Goal: Task Accomplishment & Management: Manage account settings

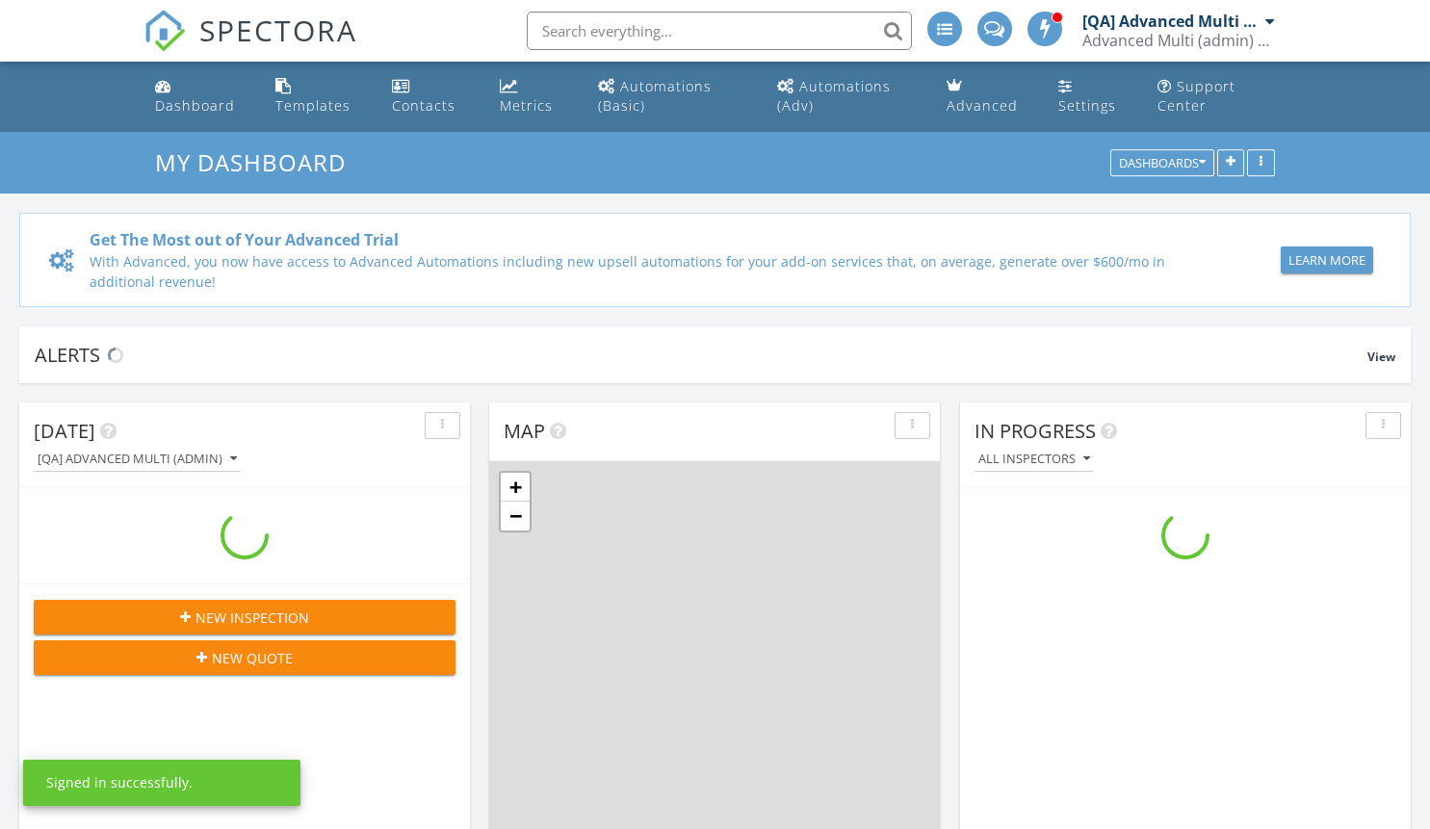
scroll to position [1783, 1460]
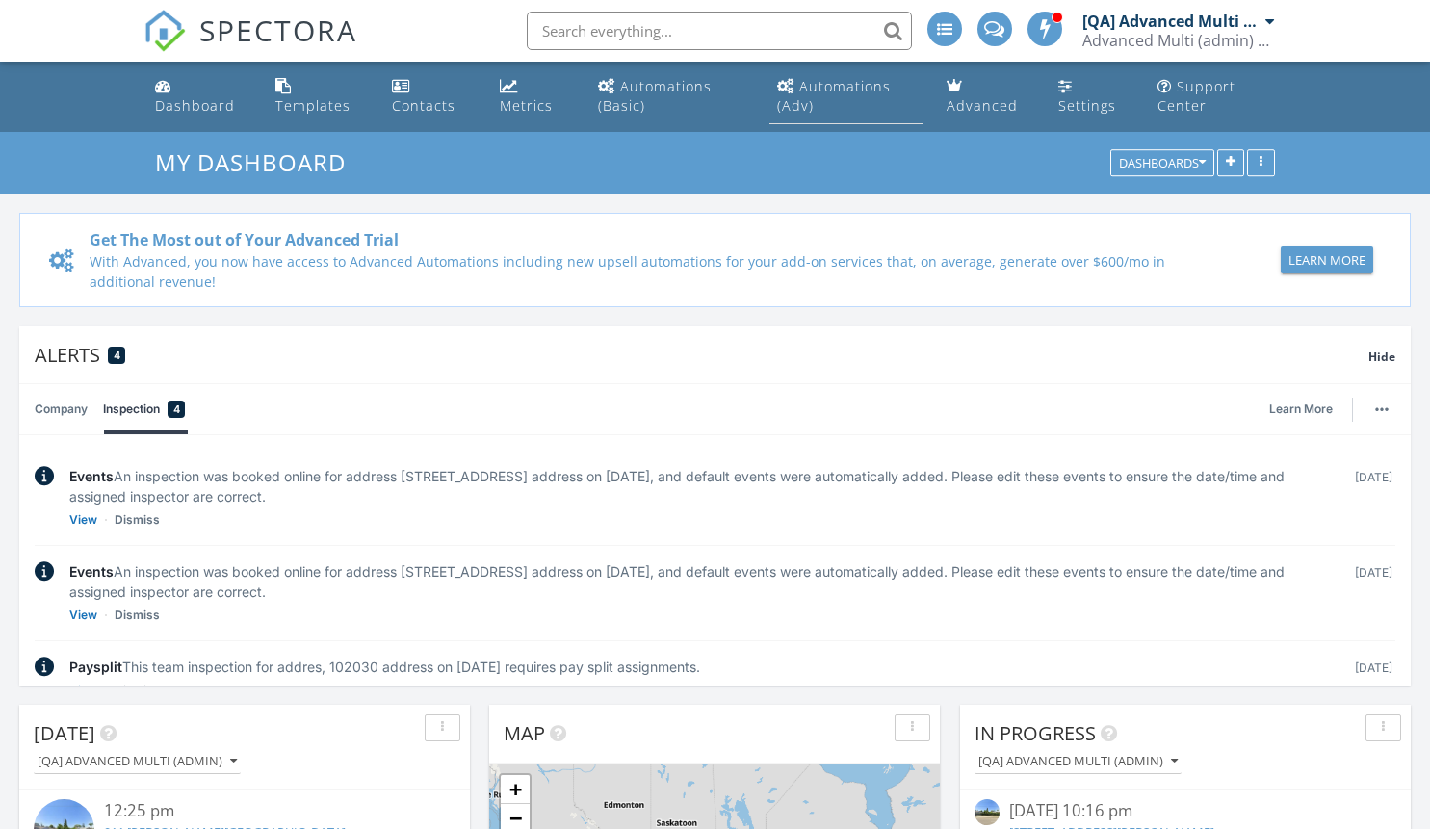
click at [846, 86] on div "Automations (Adv)" at bounding box center [834, 96] width 114 height 38
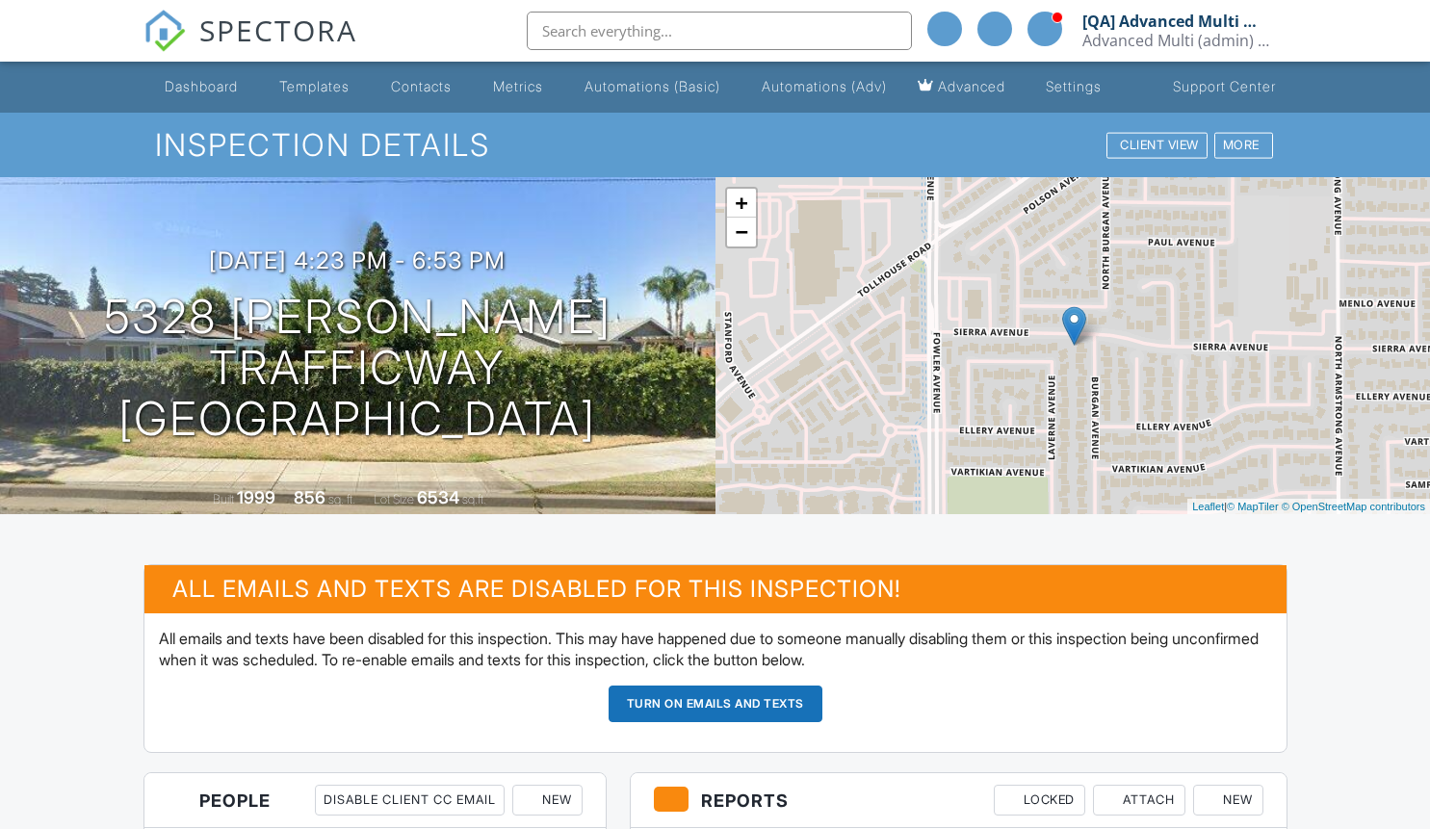
click at [715, 722] on button "Turn on emails and texts" at bounding box center [716, 704] width 214 height 37
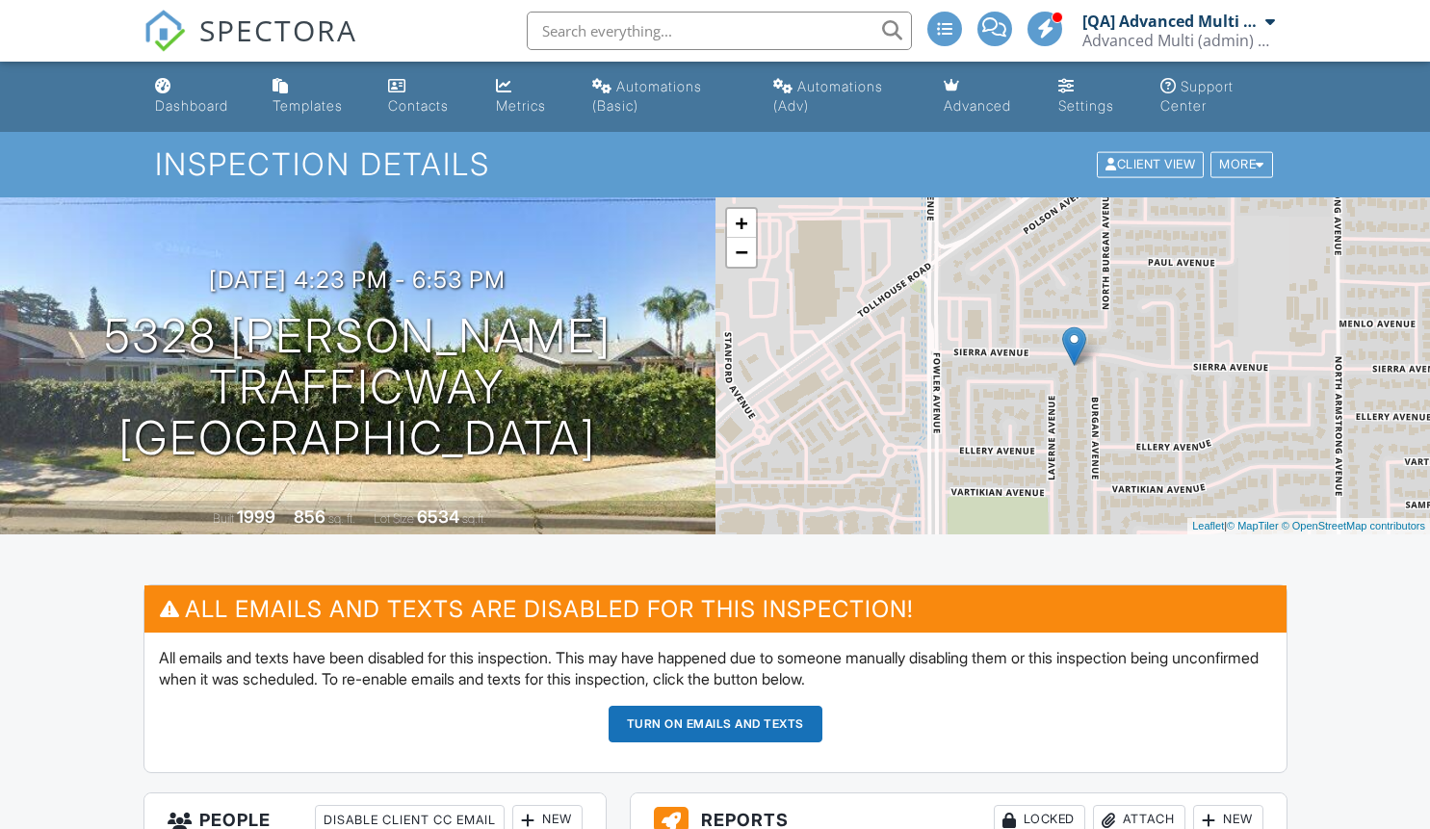
click at [715, 723] on button "Turn on emails and texts" at bounding box center [716, 724] width 214 height 37
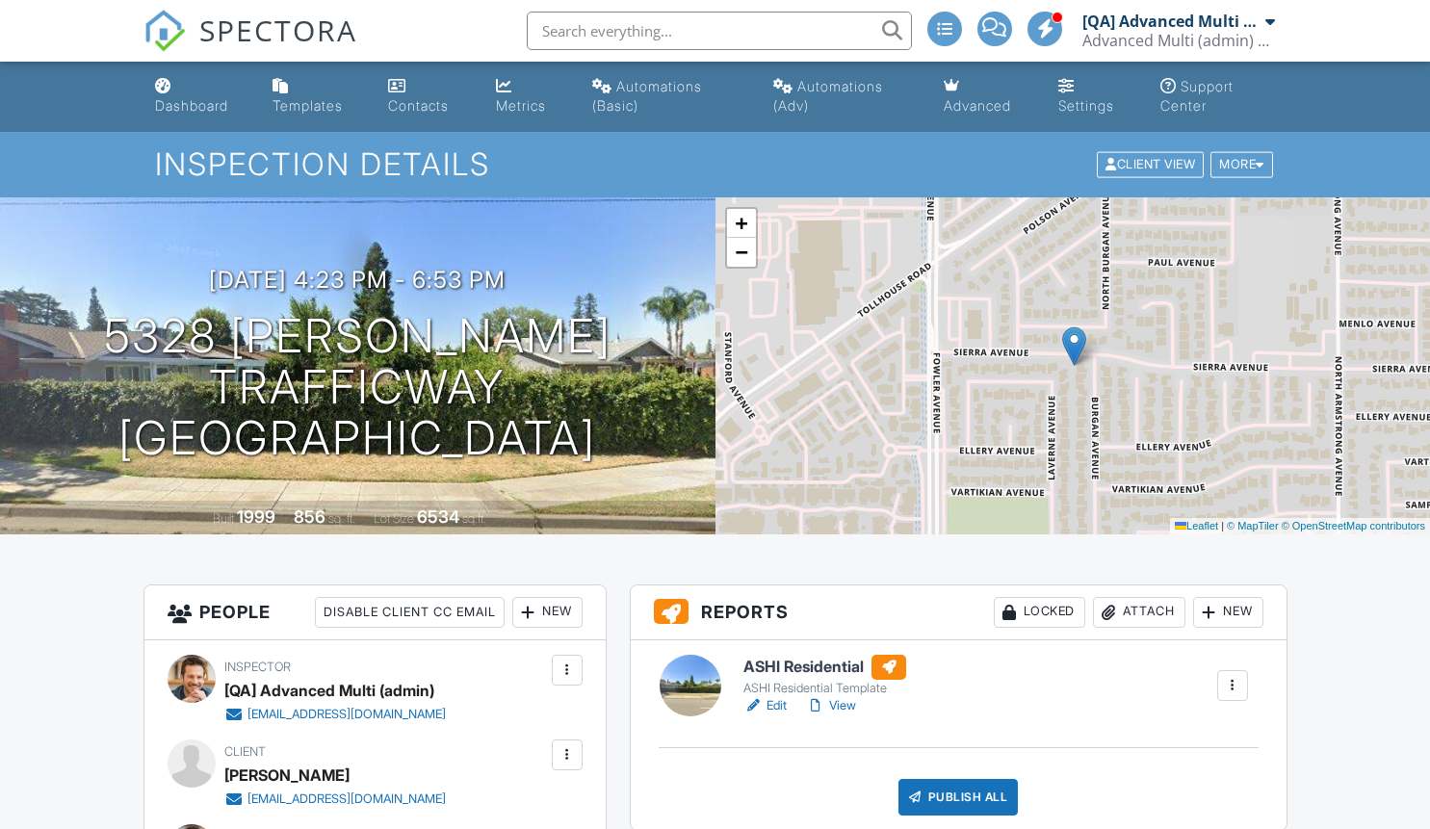
scroll to position [856, 0]
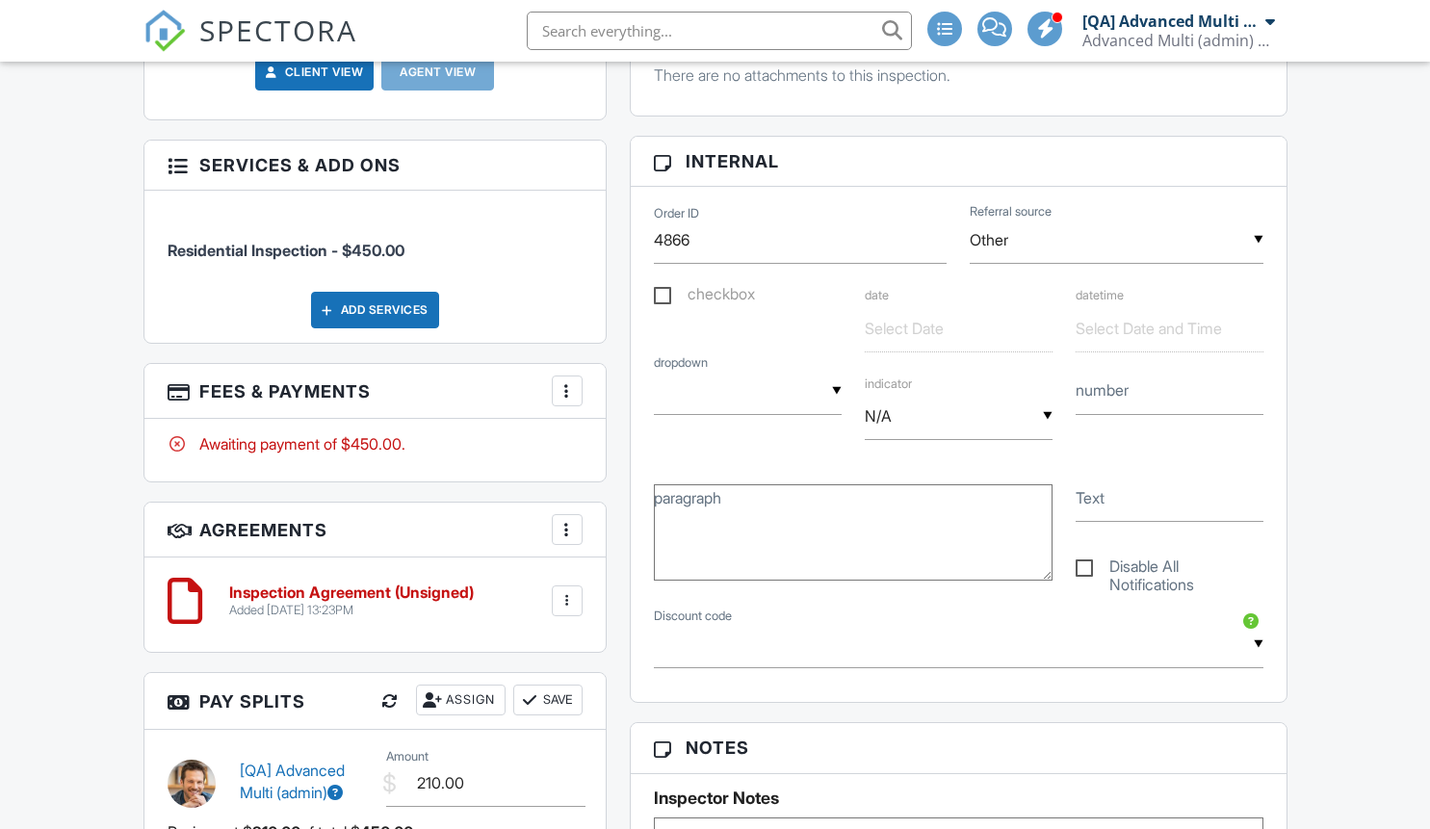
click at [566, 401] on div at bounding box center [567, 390] width 19 height 19
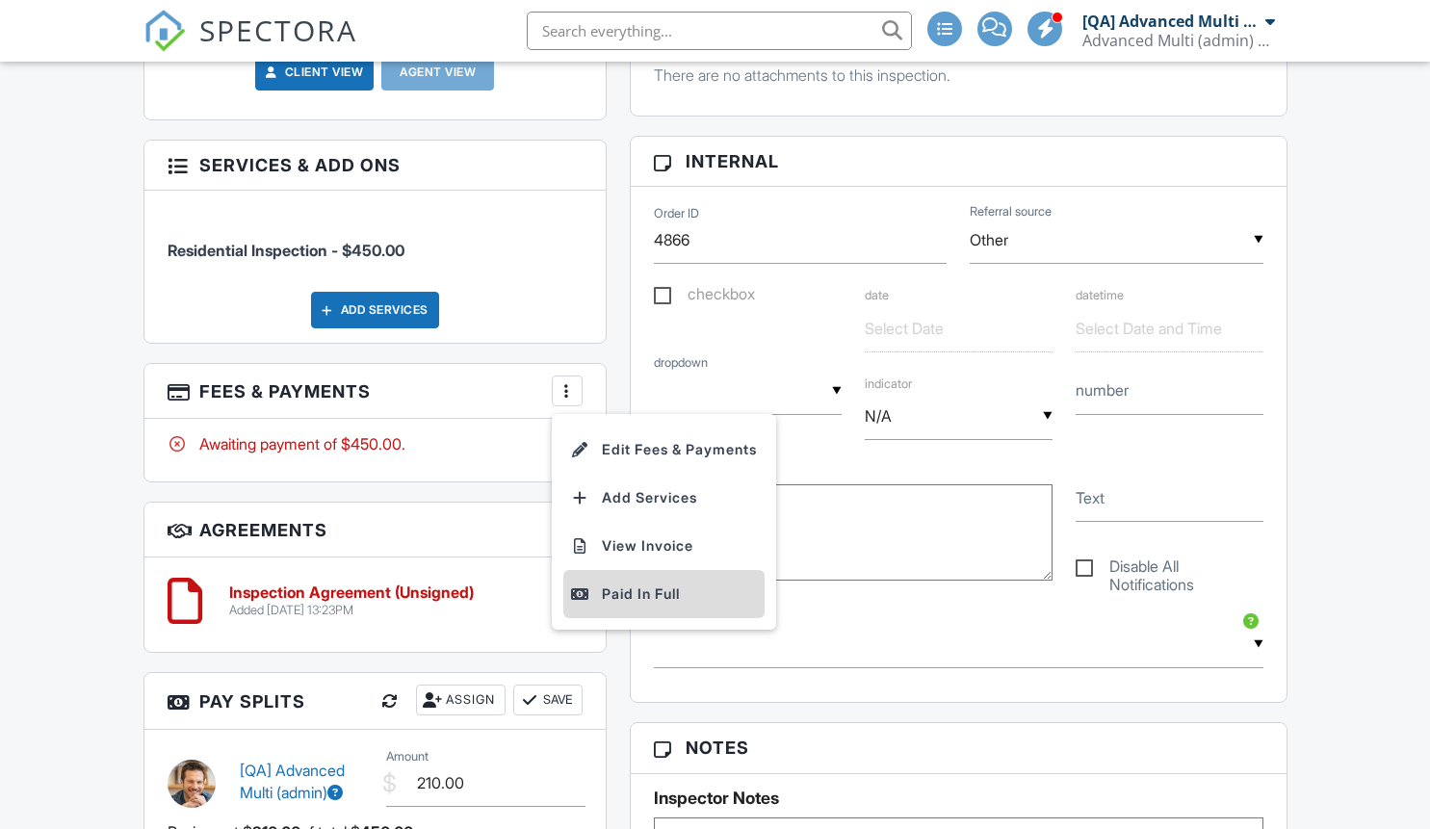
click at [667, 606] on div "Paid In Full" at bounding box center [664, 594] width 186 height 23
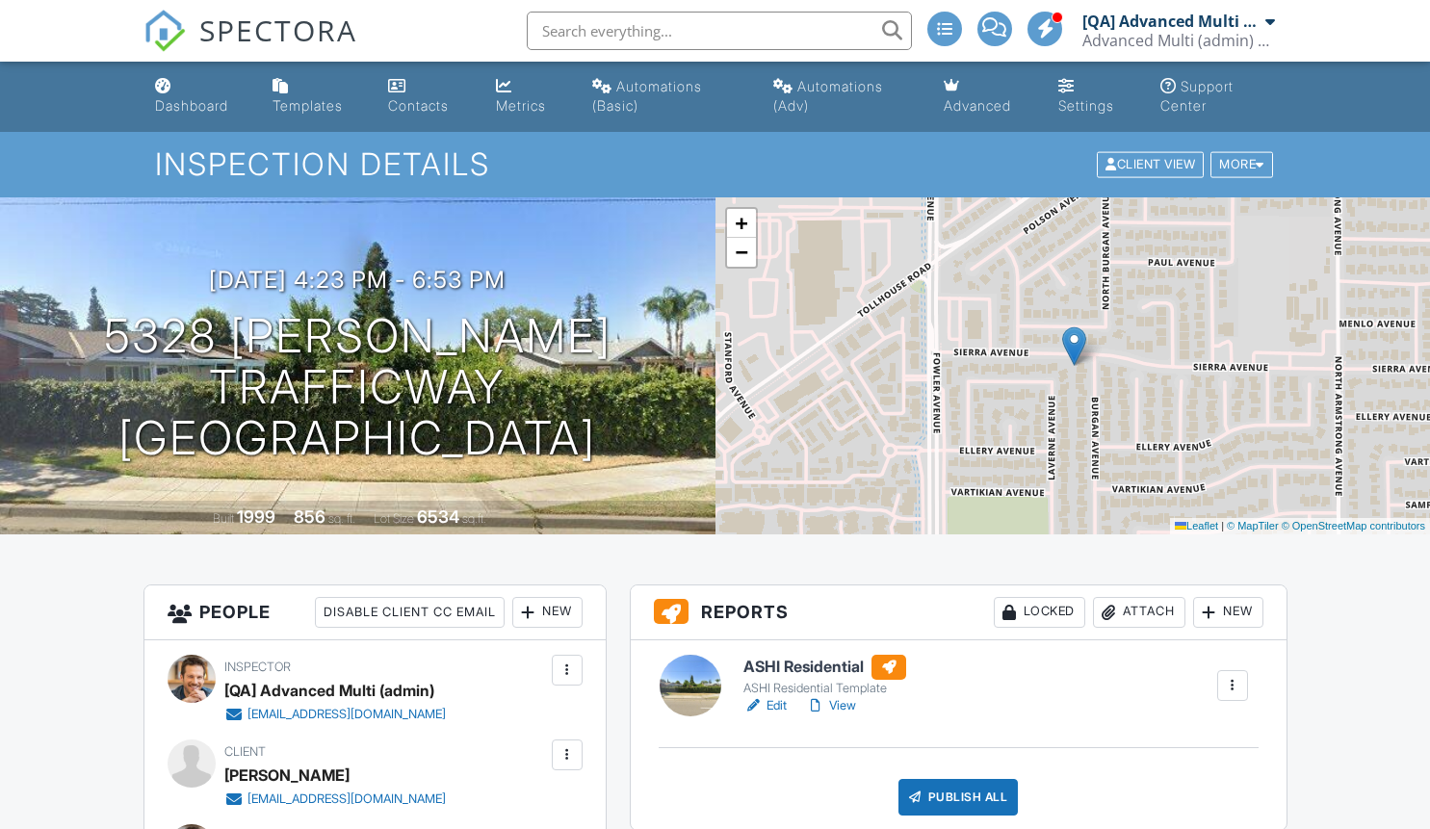
scroll to position [909, 0]
click at [1239, 164] on div "More" at bounding box center [1242, 165] width 63 height 26
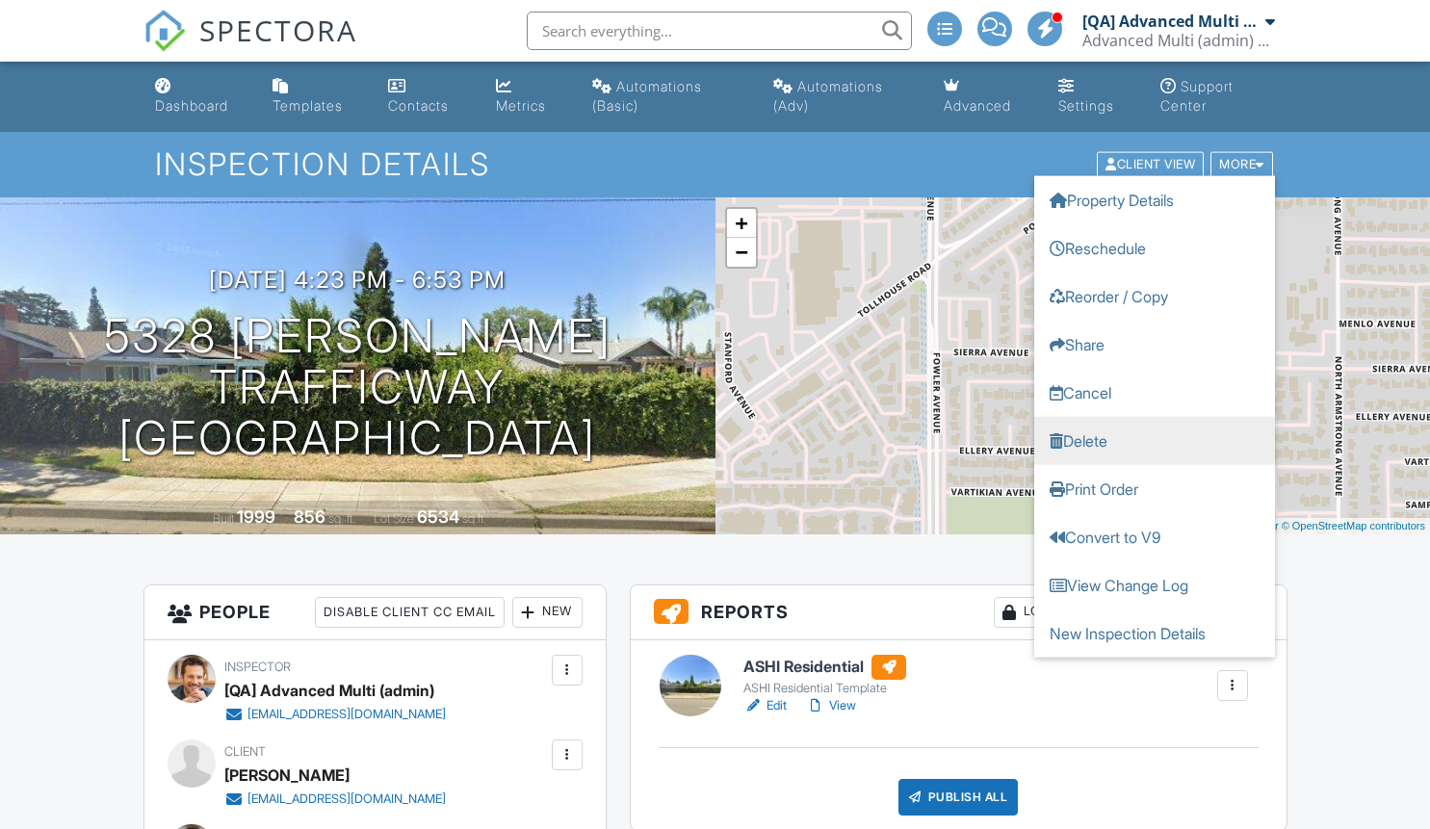
click at [1154, 440] on link "Delete" at bounding box center [1154, 441] width 241 height 48
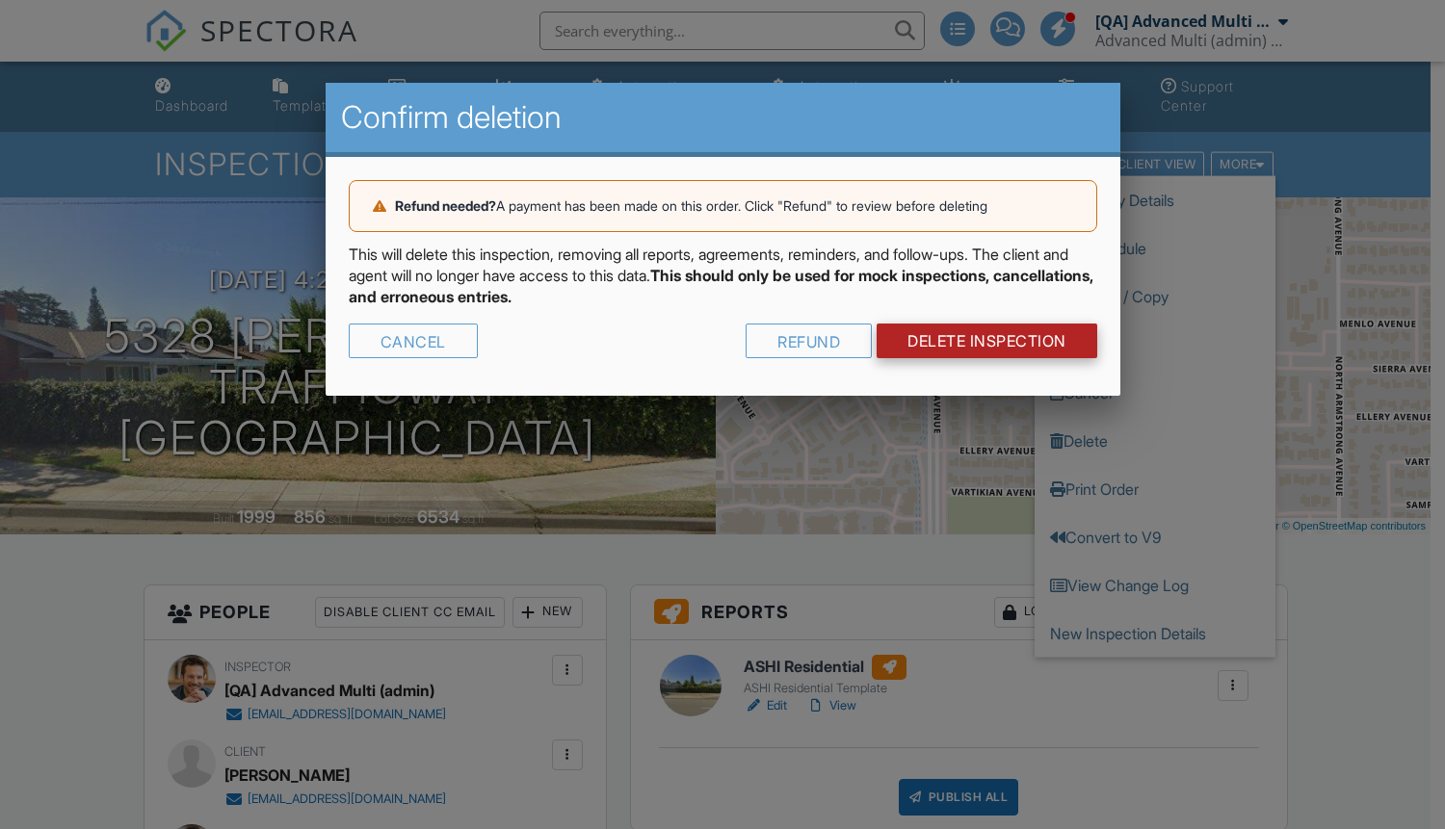
click at [1030, 344] on link "DELETE Inspection" at bounding box center [987, 341] width 221 height 35
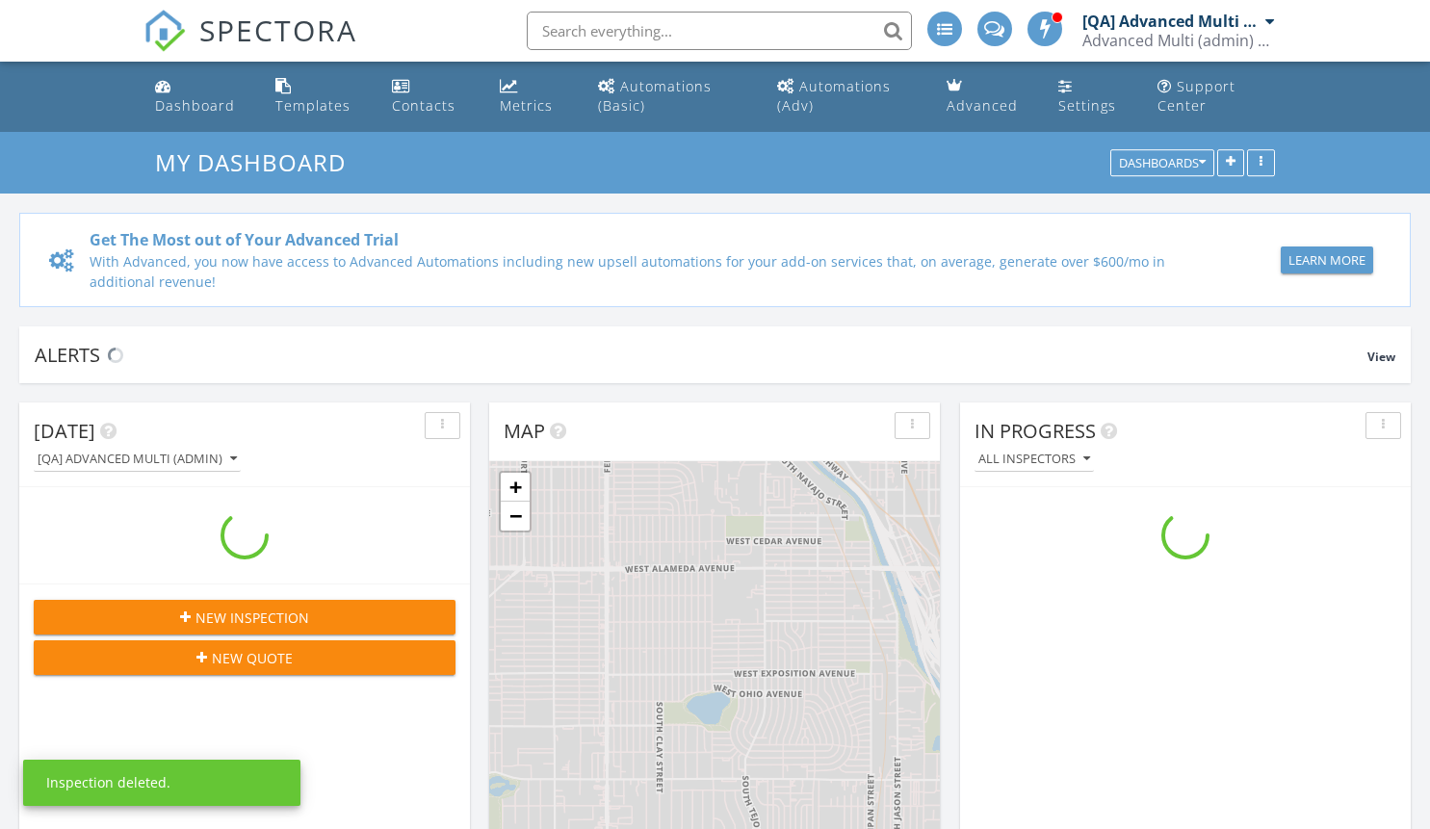
scroll to position [1783, 1460]
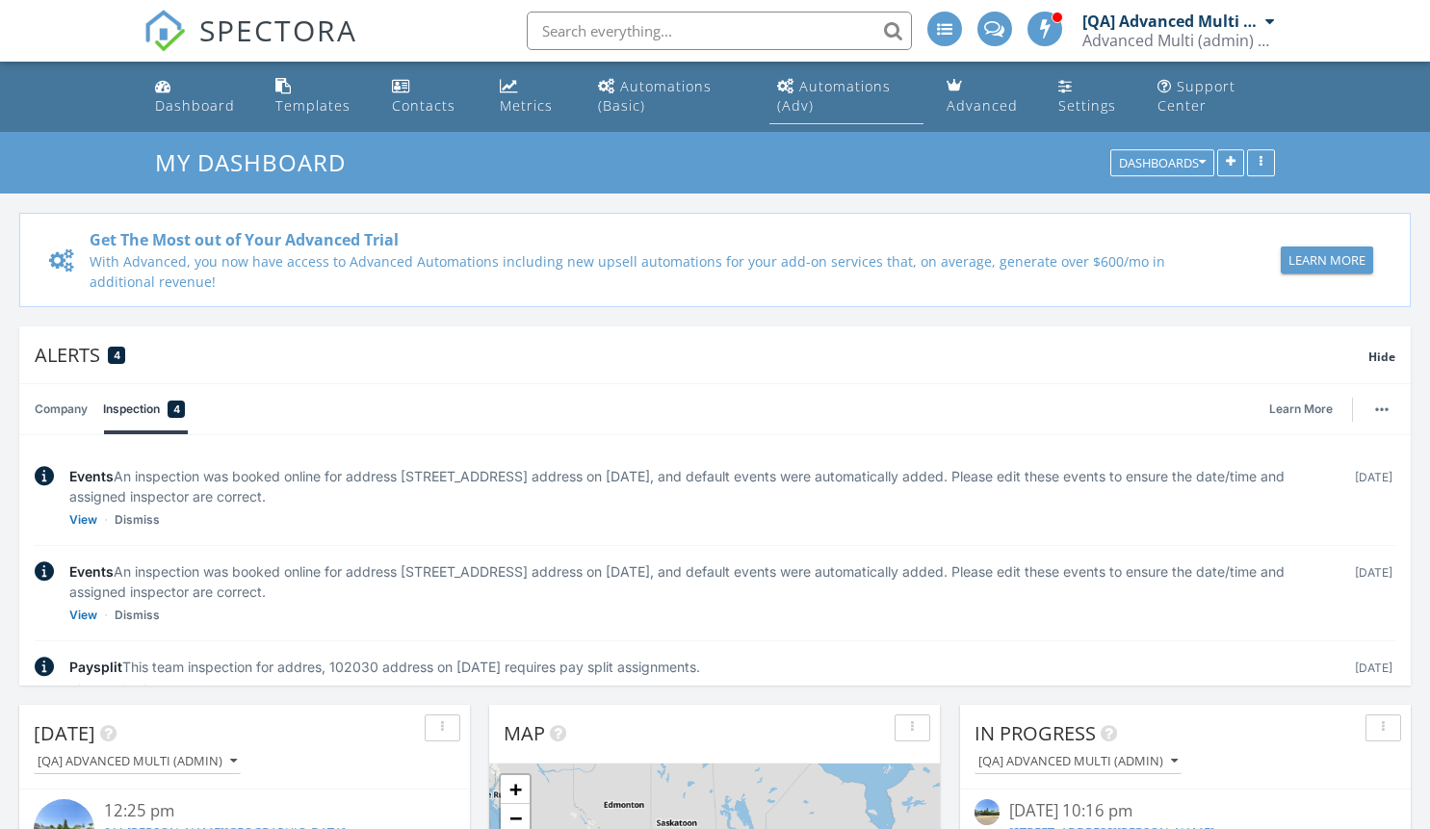
click at [846, 86] on div "Automations (Adv)" at bounding box center [834, 96] width 114 height 38
